Goal: Ask a question

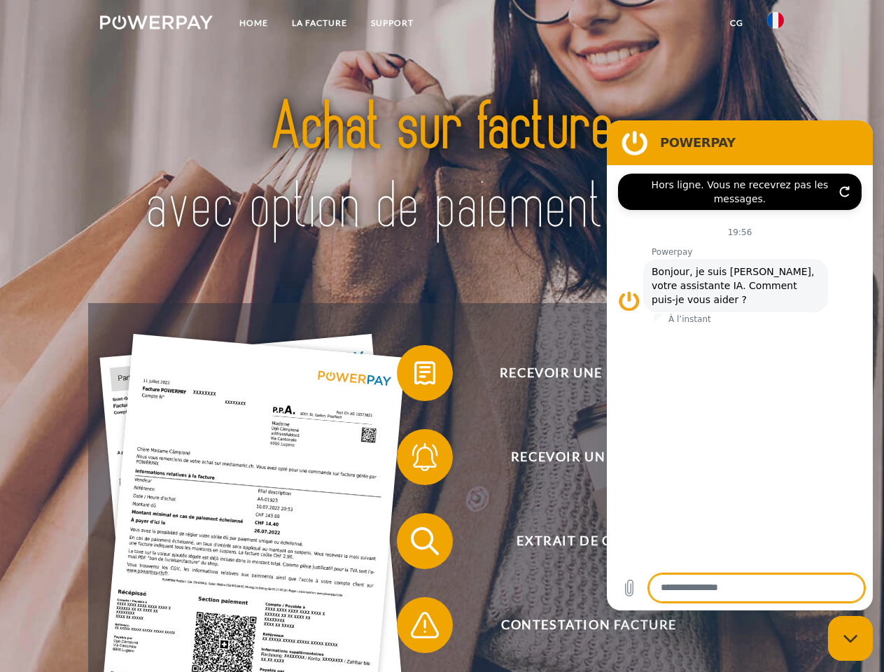
click at [156, 24] on img at bounding box center [156, 22] width 113 height 14
click at [775, 24] on img at bounding box center [775, 20] width 17 height 17
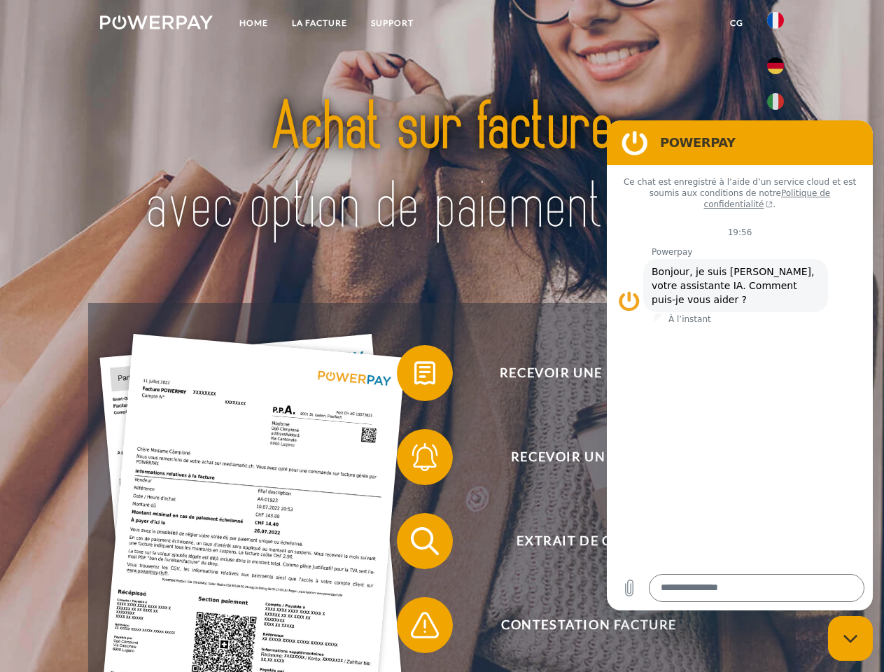
click at [736, 23] on link "CG" at bounding box center [736, 22] width 37 height 25
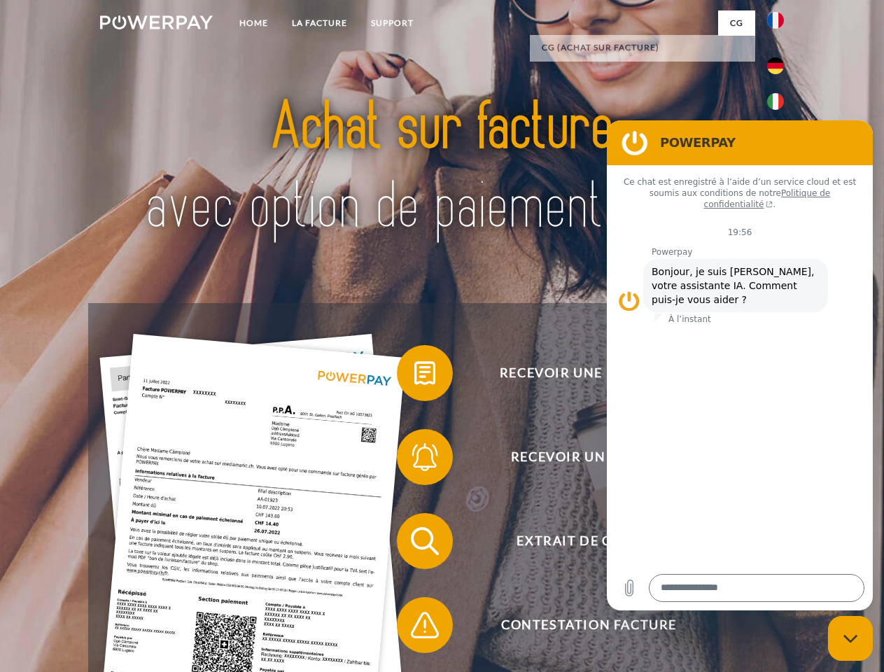
click at [414, 376] on span at bounding box center [404, 373] width 70 height 70
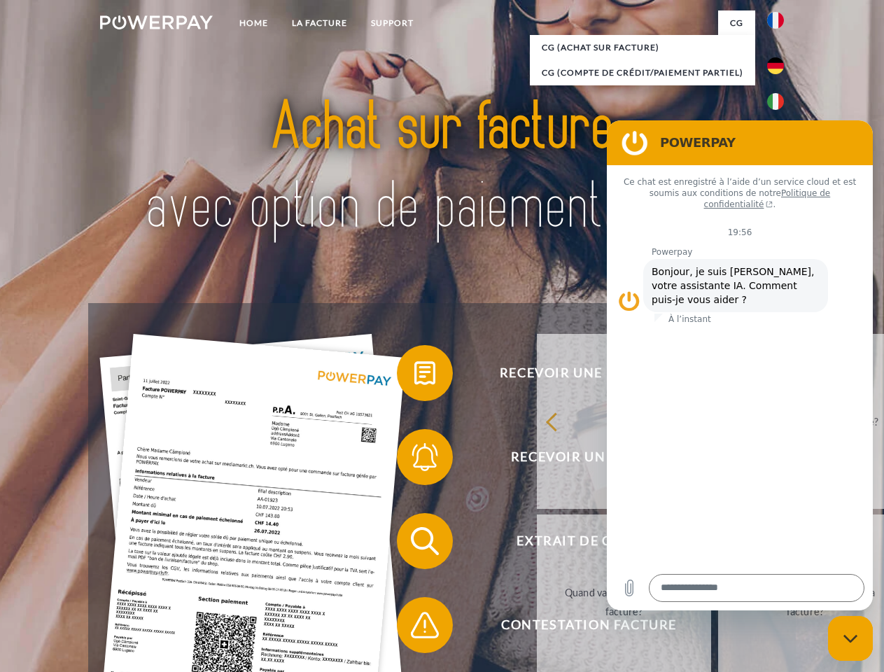
click at [414, 460] on span at bounding box center [404, 457] width 70 height 70
click at [718, 544] on link "Jusqu'à quand dois-je payer ma facture?" at bounding box center [805, 601] width 174 height 175
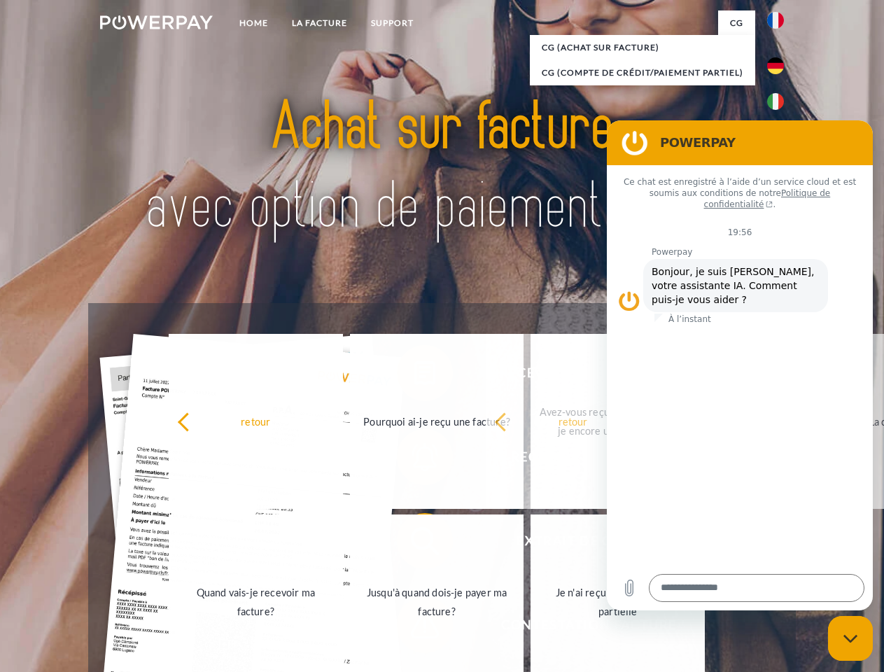
click at [414, 628] on span at bounding box center [404, 625] width 70 height 70
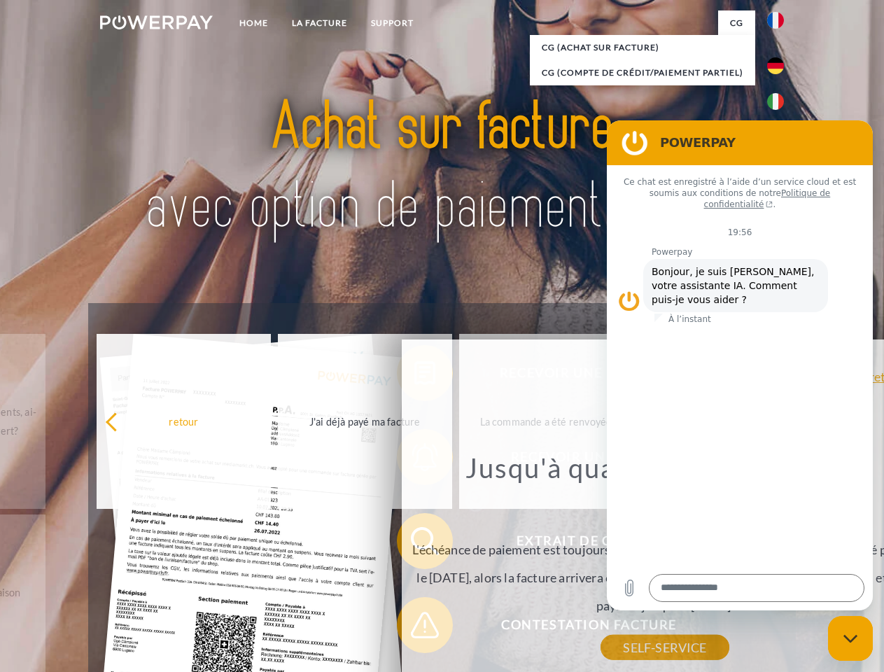
click at [850, 638] on icon "Fermer la fenêtre de messagerie" at bounding box center [850, 638] width 15 height 9
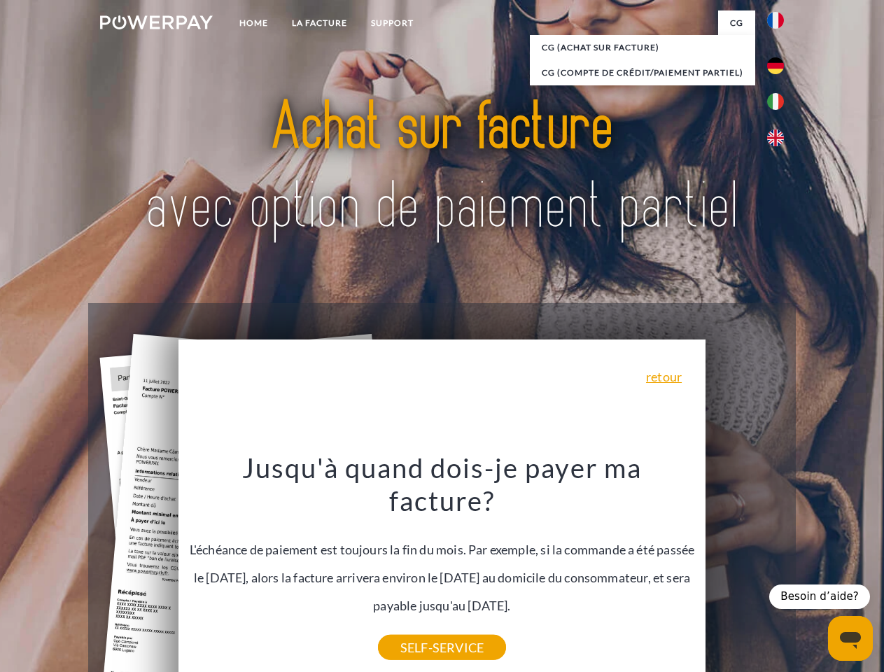
type textarea "*"
